Goal: Communication & Community: Ask a question

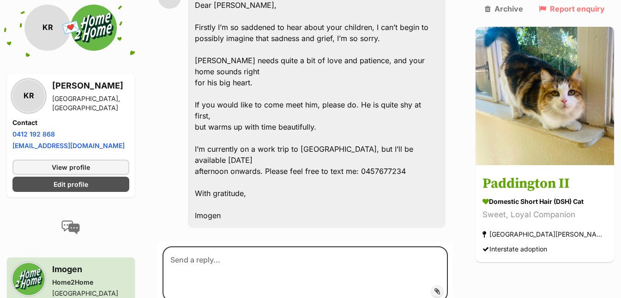
scroll to position [937, 0]
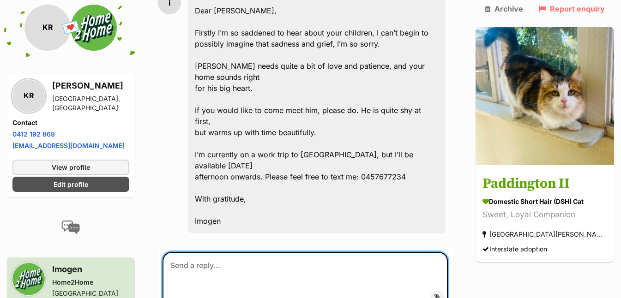
click at [245, 252] on textarea at bounding box center [304, 279] width 285 height 55
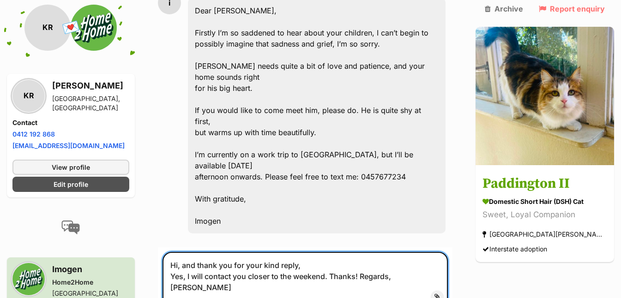
type textarea "Hi, and thank you for your kind reply, Yes, I will contact you closer to the we…"
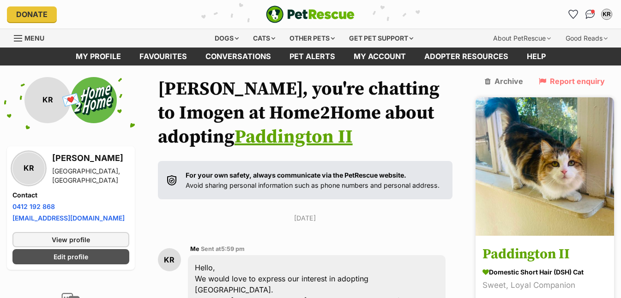
click at [526, 244] on h3 "Paddington II" at bounding box center [544, 254] width 125 height 21
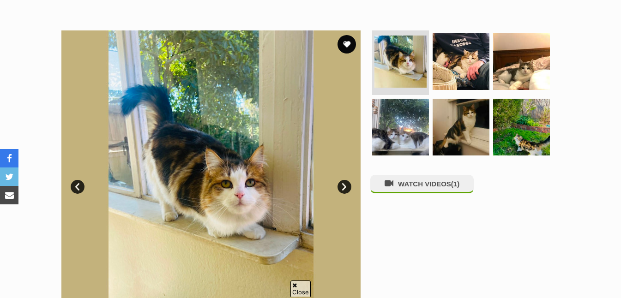
scroll to position [161, 0]
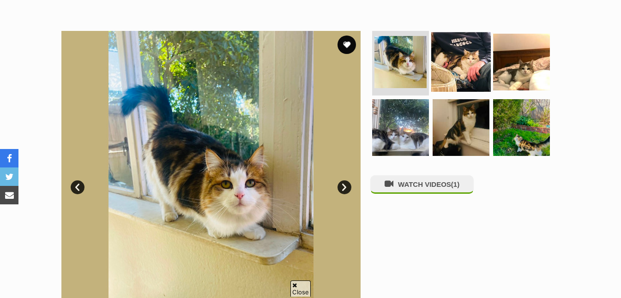
click at [454, 72] on img at bounding box center [461, 62] width 60 height 60
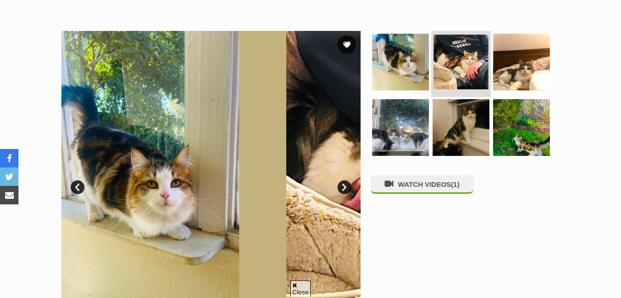
scroll to position [0, 0]
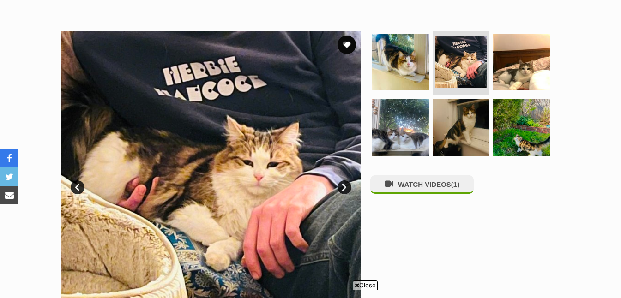
click at [345, 188] on link "Next" at bounding box center [344, 187] width 14 height 14
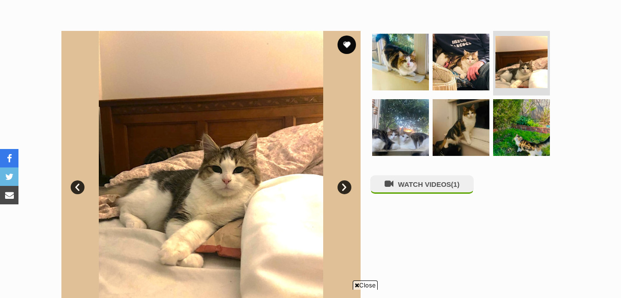
click at [345, 188] on link "Next" at bounding box center [344, 187] width 14 height 14
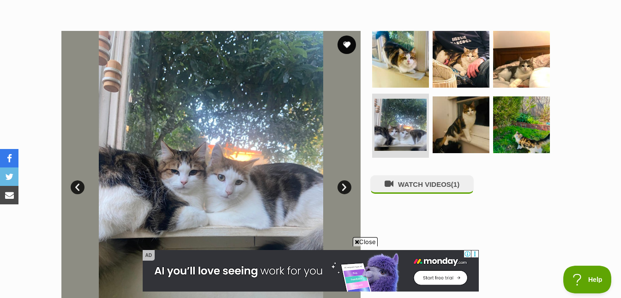
click at [346, 189] on link "Next" at bounding box center [344, 187] width 14 height 14
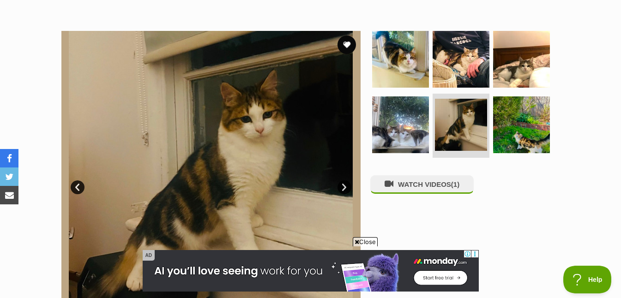
click at [343, 187] on link "Next" at bounding box center [344, 187] width 14 height 14
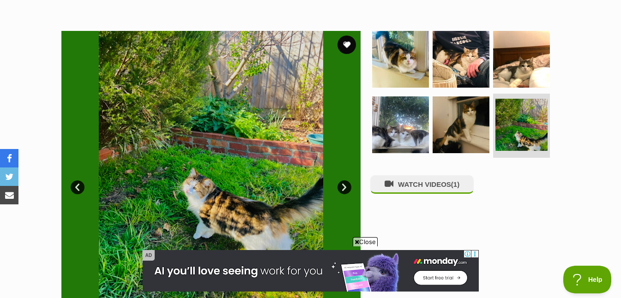
click at [345, 190] on link "Next" at bounding box center [344, 187] width 14 height 14
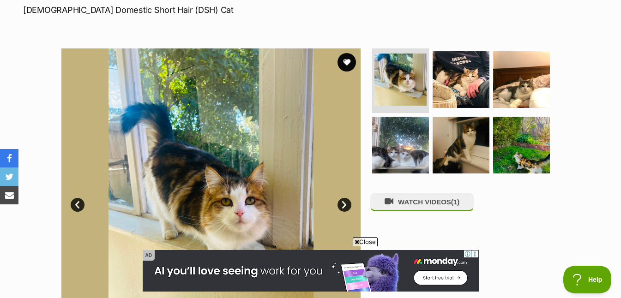
scroll to position [146, 0]
